Goal: Transaction & Acquisition: Purchase product/service

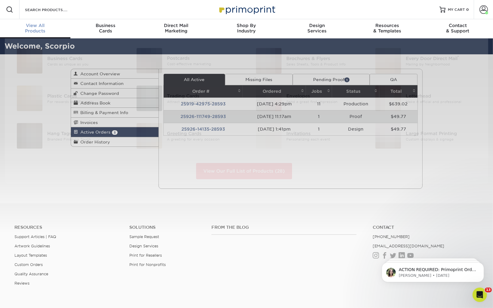
click at [30, 31] on div "View All Products" at bounding box center [35, 28] width 70 height 11
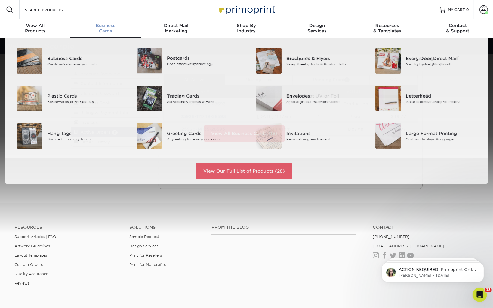
click at [110, 27] on span "Business" at bounding box center [105, 25] width 70 height 5
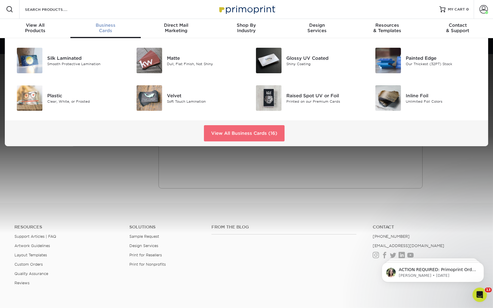
click at [220, 128] on link "View All Business Cards (16)" at bounding box center [244, 133] width 81 height 16
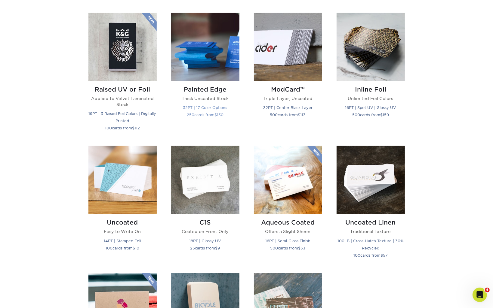
scroll to position [541, 0]
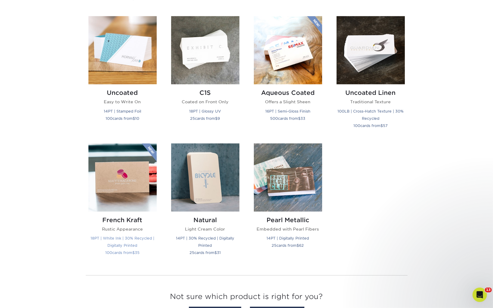
click at [124, 163] on img at bounding box center [122, 178] width 68 height 68
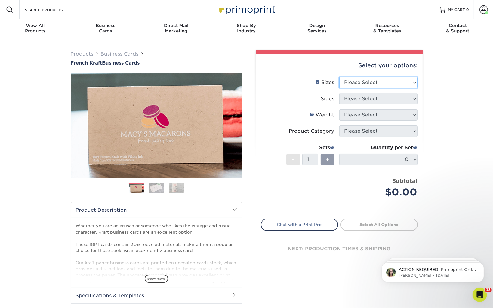
click at [396, 82] on select "Please Select 1.5" x 3.5" - Mini 1.75" x 3.5" - Mini 2" x 2" - Square 2" x 3" -…" at bounding box center [378, 82] width 78 height 11
select select "2.00x3.50"
click at [339, 77] on select "Please Select 1.5" x 3.5" - Mini 1.75" x 3.5" - Mini 2" x 2" - Square 2" x 3" -…" at bounding box center [378, 82] width 78 height 11
click at [370, 97] on select "Please Select Print Both Sides Print Both Sides - White Mask Back Only Print Bo…" at bounding box center [378, 98] width 78 height 11
select select "13abbda7-1d64-4f25-8bb2-c179b224825d"
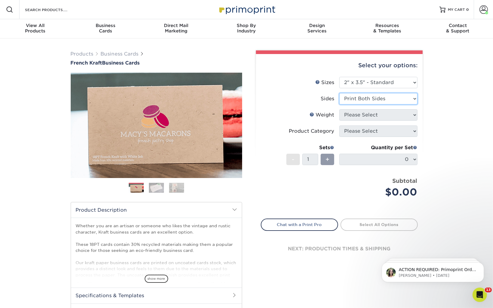
click at [339, 93] on select "Please Select Print Both Sides Print Both Sides - White Mask Back Only Print Bo…" at bounding box center [378, 98] width 78 height 11
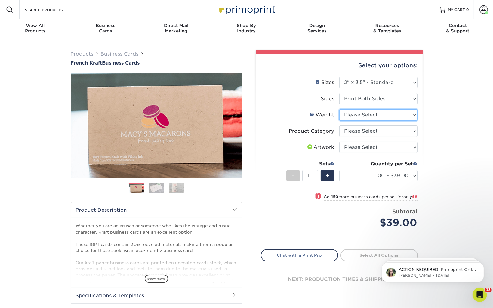
click at [355, 115] on select "Please Select 18PTUCKRAFT" at bounding box center [378, 114] width 78 height 11
select select "18PTUCKRAFT"
click at [339, 109] on select "Please Select 18PTUCKRAFT" at bounding box center [378, 114] width 78 height 11
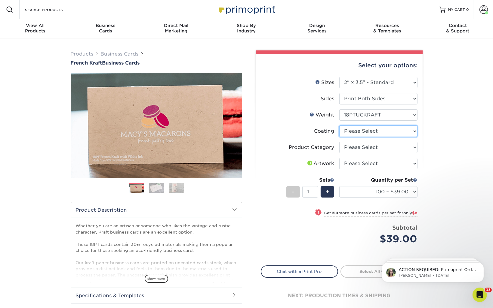
click at [351, 133] on select at bounding box center [378, 131] width 78 height 11
select select "3e7618de-abca-4bda-9f97-8b9129e913d8"
click at [339, 126] on select at bounding box center [378, 131] width 78 height 11
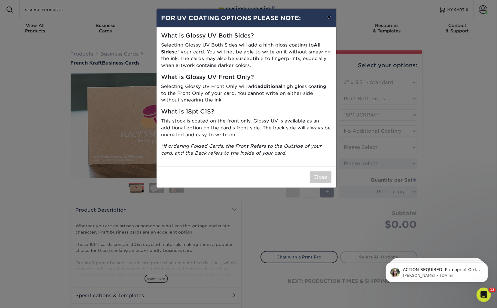
click at [325, 14] on button "×" at bounding box center [329, 17] width 14 height 17
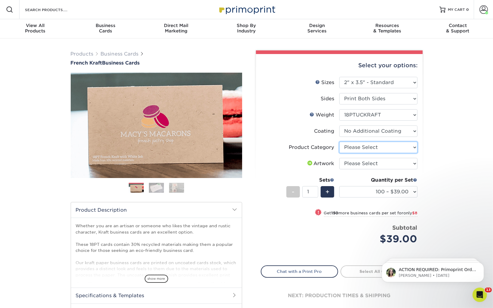
click at [357, 147] on select "Please Select Business Cards" at bounding box center [378, 147] width 78 height 11
select select "3b5148f1-0588-4f88-a218-97bcfdce65c1"
click at [339, 142] on select "Please Select Business Cards" at bounding box center [378, 147] width 78 height 11
click at [359, 163] on select "Please Select I will upload files I need a design - $100" at bounding box center [378, 163] width 78 height 11
select select "upload"
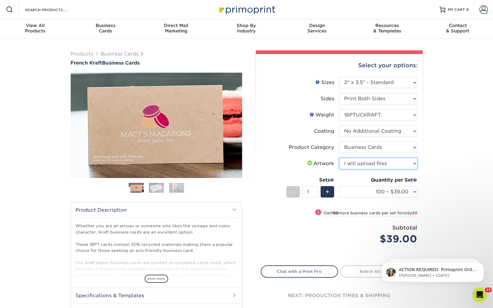
click at [339, 158] on select "Please Select I will upload files I need a design - $100" at bounding box center [378, 163] width 78 height 11
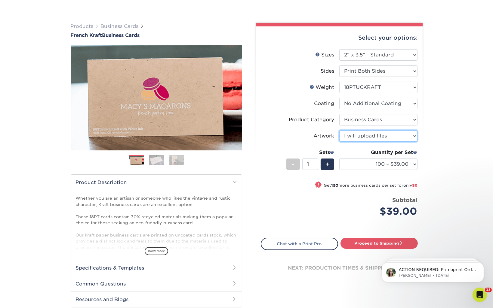
scroll to position [60, 0]
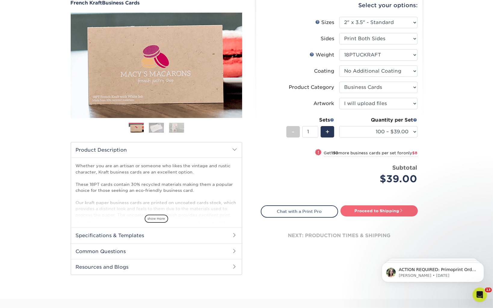
click at [373, 213] on link "Proceed to Shipping" at bounding box center [378, 211] width 77 height 11
type input "Set 1"
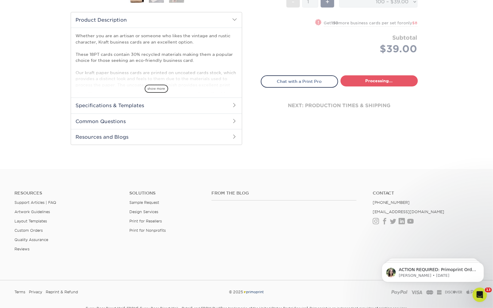
select select "ab7cdb96-f649-47a4-825f-c4b0024e9de3"
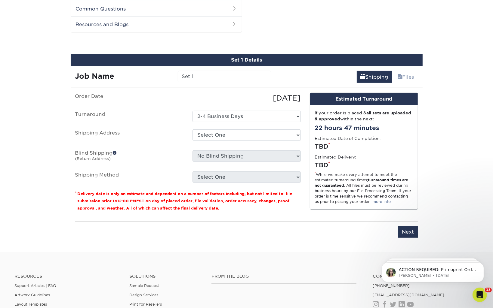
scroll to position [305, 0]
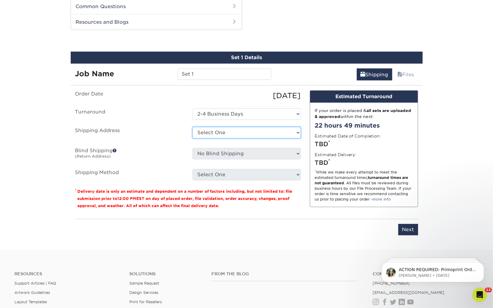
click at [222, 132] on select "Select One Gainesville Office Hunter Folsom Jacksonville Office Nick Panzica Ho…" at bounding box center [246, 132] width 108 height 11
select select "273130"
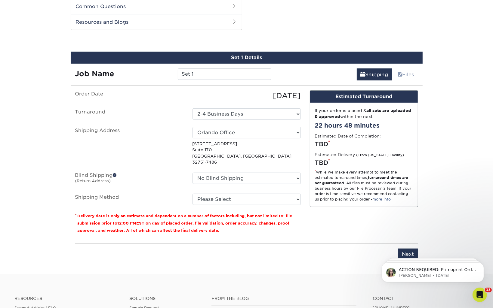
drag, startPoint x: 189, startPoint y: 152, endPoint x: 184, endPoint y: 138, distance: 14.3
click at [184, 138] on label "Shipping Address" at bounding box center [129, 146] width 117 height 38
click at [213, 196] on select "Please Select Ground Shipping (+$7.84) 2 Day Air Shipping (+$16.16) 3 Day Shipp…" at bounding box center [246, 199] width 108 height 11
select select "03"
click at [192, 194] on select "Please Select Ground Shipping (+$7.84) 2 Day Air Shipping (+$16.16) 3 Day Shipp…" at bounding box center [246, 199] width 108 height 11
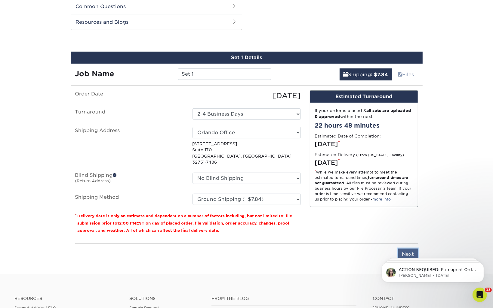
click at [400, 249] on input "Next" at bounding box center [408, 254] width 20 height 11
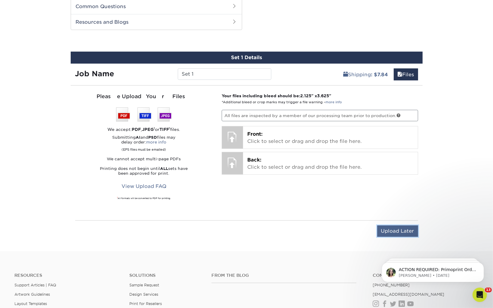
click at [399, 229] on input "Upload Later" at bounding box center [397, 231] width 41 height 11
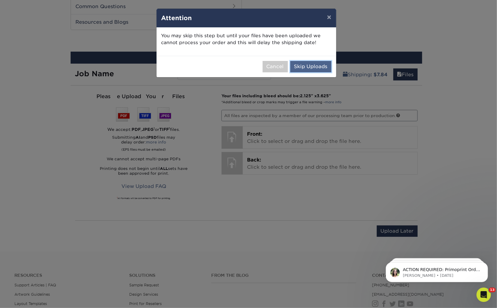
click at [300, 67] on button "Skip Uploads" at bounding box center [310, 66] width 41 height 11
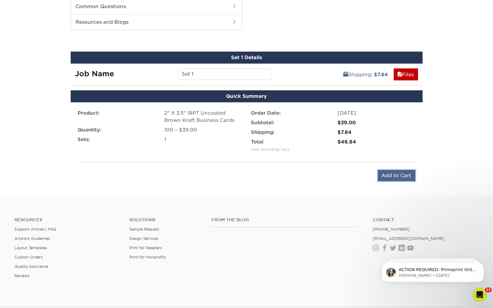
click at [384, 177] on input "Add to Cart" at bounding box center [397, 175] width 38 height 11
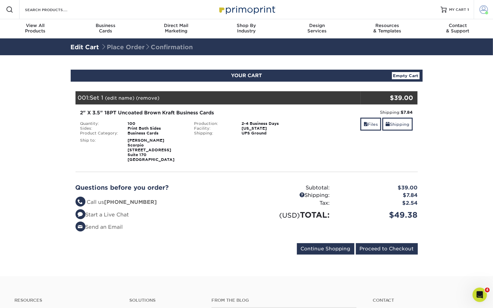
click at [484, 8] on span at bounding box center [483, 9] width 8 height 8
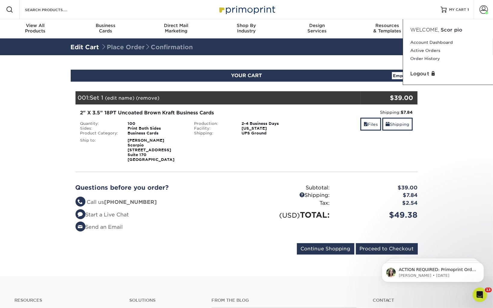
click at [319, 139] on div "Shipping: $7.84 Discount: - $0.00 Files Shipping" at bounding box center [360, 135] width 114 height 53
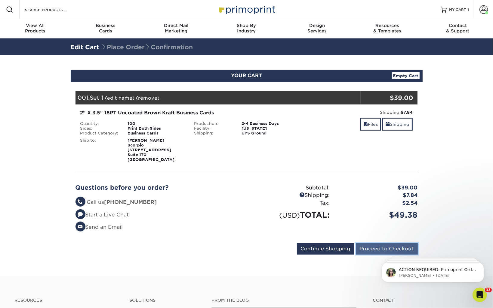
click at [380, 245] on input "Proceed to Checkout" at bounding box center [387, 249] width 62 height 11
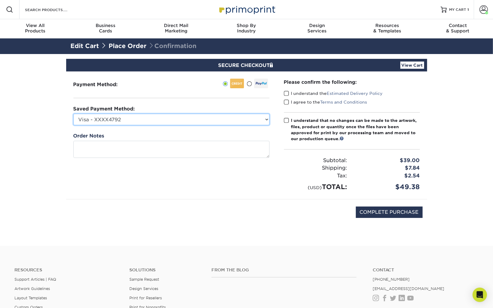
click at [192, 117] on select "Visa - XXXX4792 Visa - XXXX5126 Visa - XXXX6562 Visa - XXXX8990 Visa - XXXX7950…" at bounding box center [171, 119] width 196 height 11
select select "74747"
click at [73, 114] on select "Visa - XXXX4792 Visa - XXXX5126 Visa - XXXX6562 Visa - XXXX8990 Visa - XXXX7950…" at bounding box center [171, 119] width 196 height 11
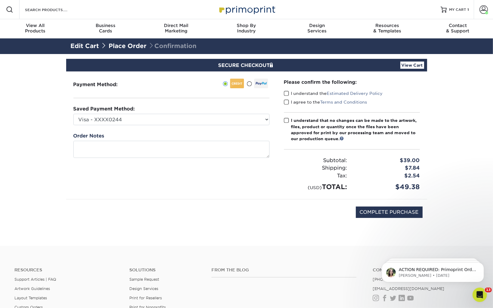
click at [289, 92] on label "I understand the Estimated Delivery Policy" at bounding box center [333, 93] width 99 height 6
click at [0, 0] on input "I understand the Estimated Delivery Policy" at bounding box center [0, 0] width 0 height 0
click at [287, 103] on span at bounding box center [286, 103] width 5 height 6
click at [0, 0] on input "I agree to the Terms and Conditions" at bounding box center [0, 0] width 0 height 0
click at [287, 121] on span at bounding box center [286, 121] width 5 height 6
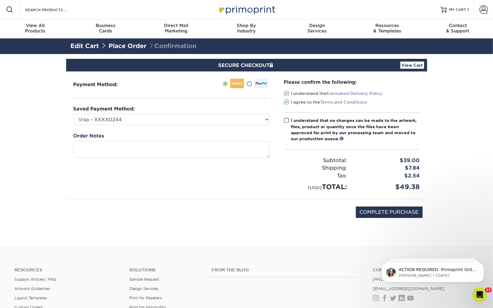
click at [0, 0] on input "I understand that no changes can be made to the artwork, files, product or quan…" at bounding box center [0, 0] width 0 height 0
click at [399, 212] on input "COMPLETE PURCHASE" at bounding box center [389, 212] width 67 height 11
type input "PROCESSING, PLEASE WAIT..."
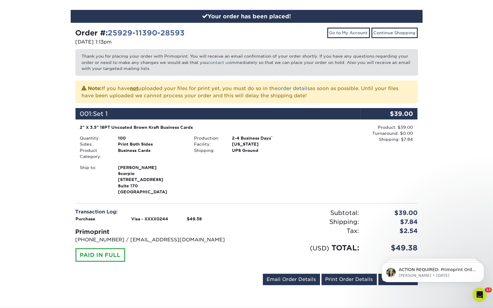
scroll to position [120, 0]
